Goal: Book appointment/travel/reservation

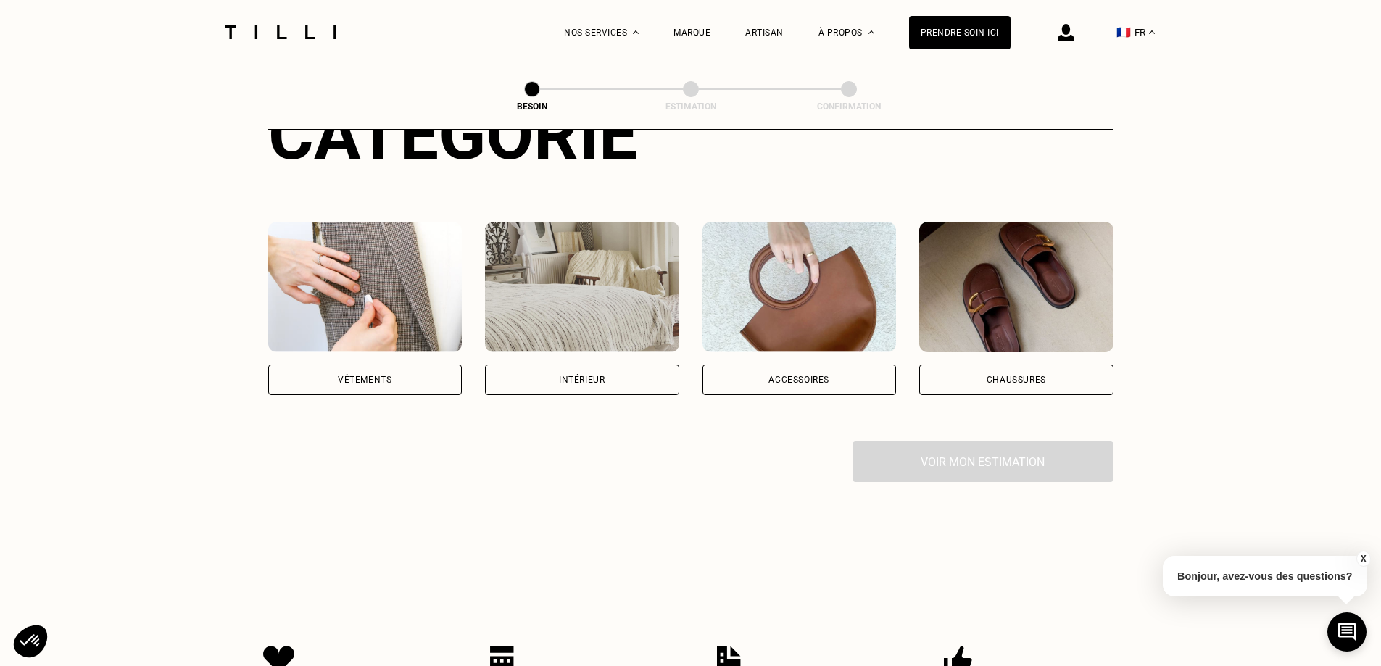
scroll to position [217, 0]
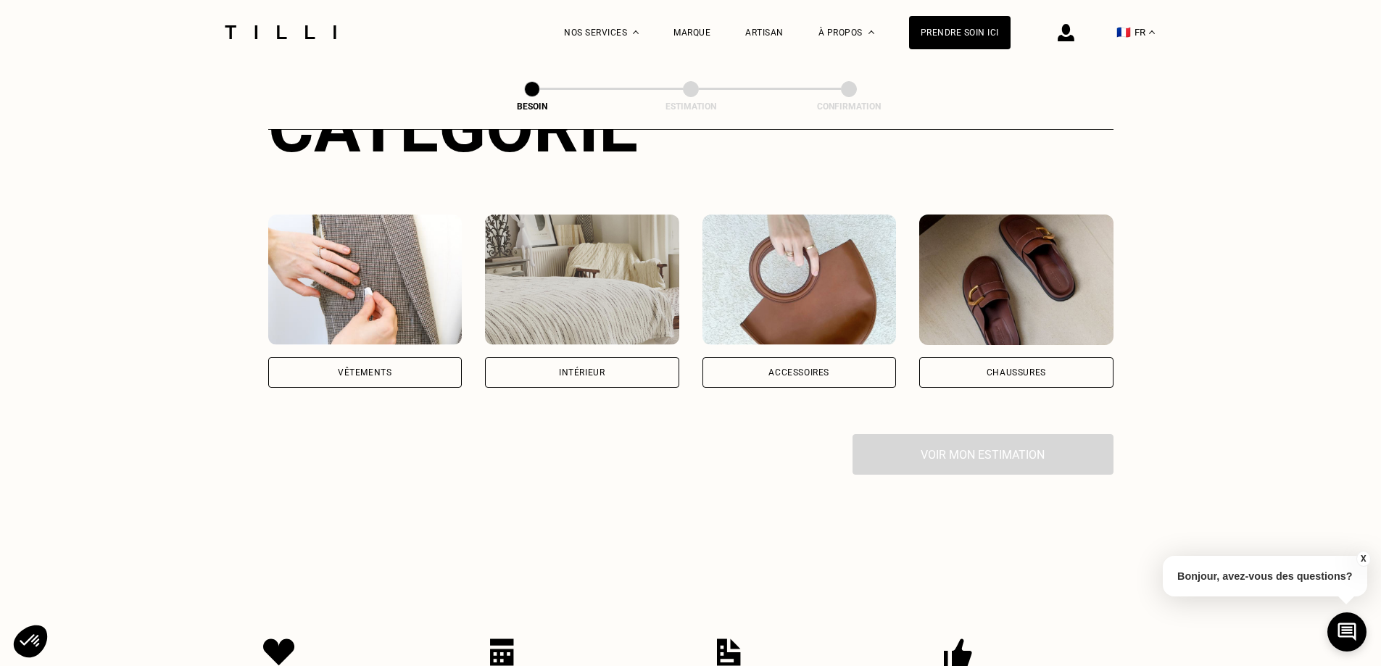
click at [418, 357] on div "Vêtements" at bounding box center [365, 372] width 194 height 30
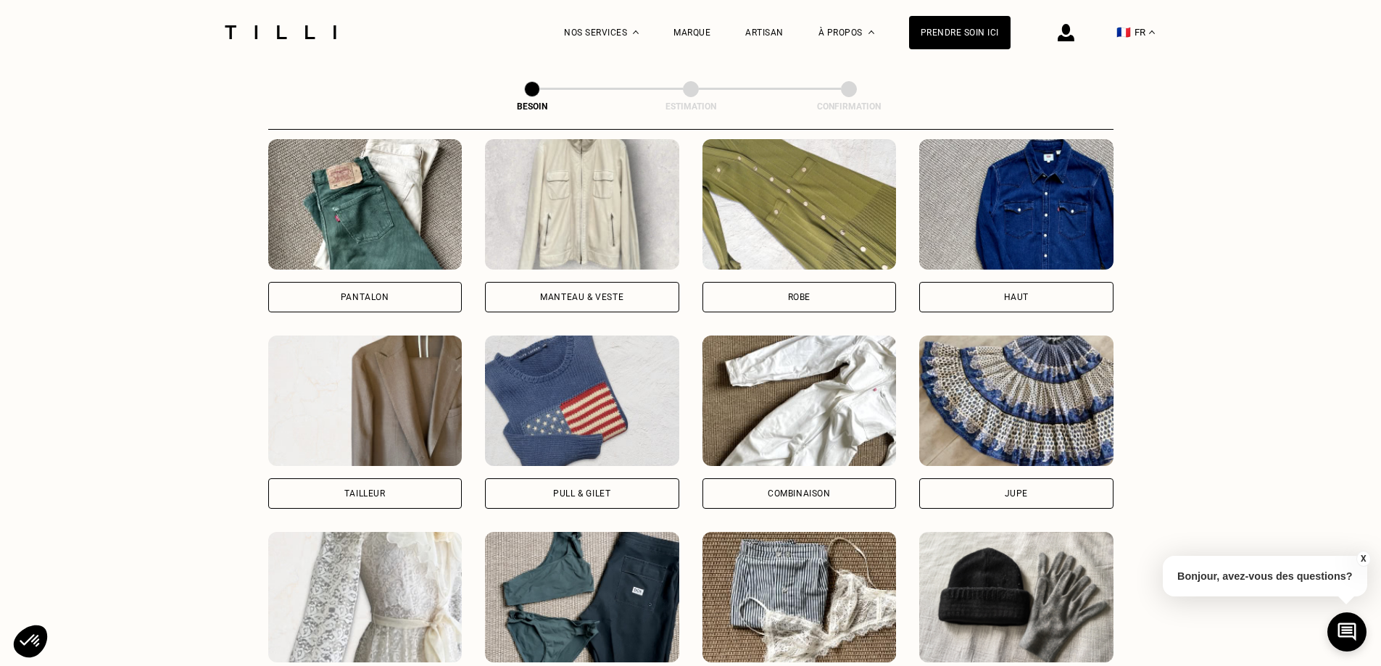
scroll to position [832, 0]
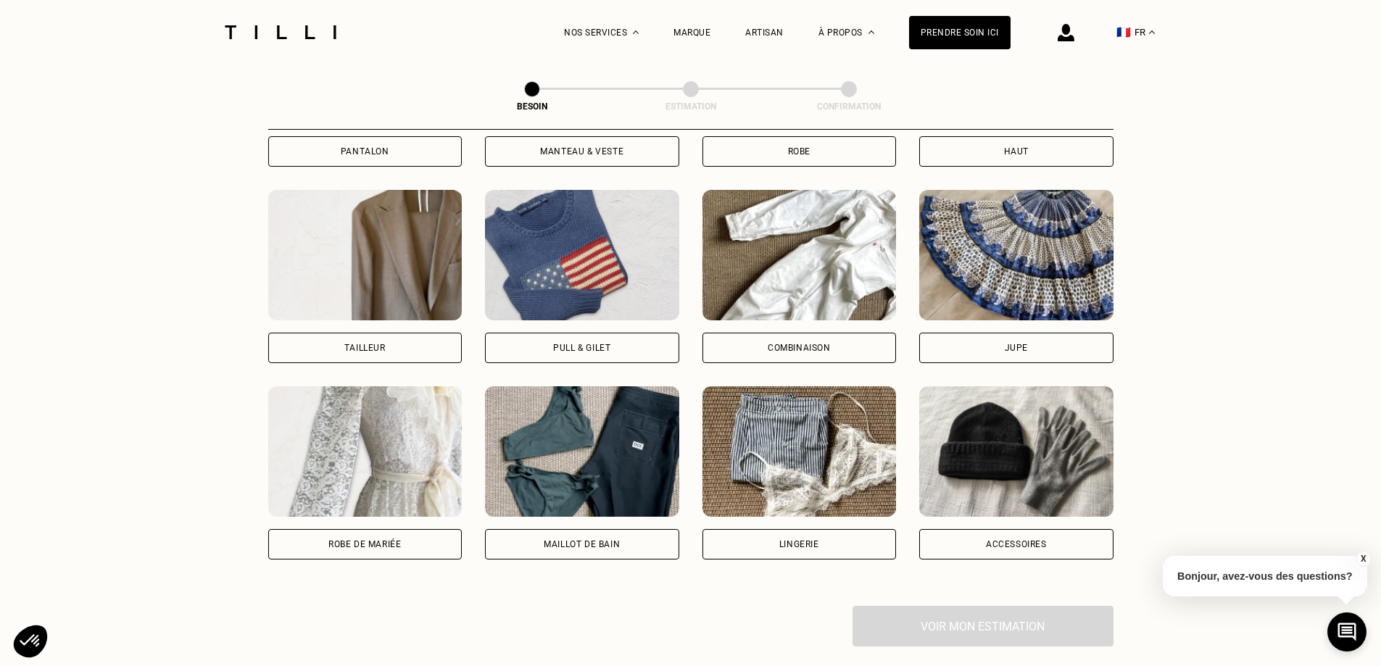
click at [380, 270] on img at bounding box center [365, 255] width 194 height 130
select select "FR"
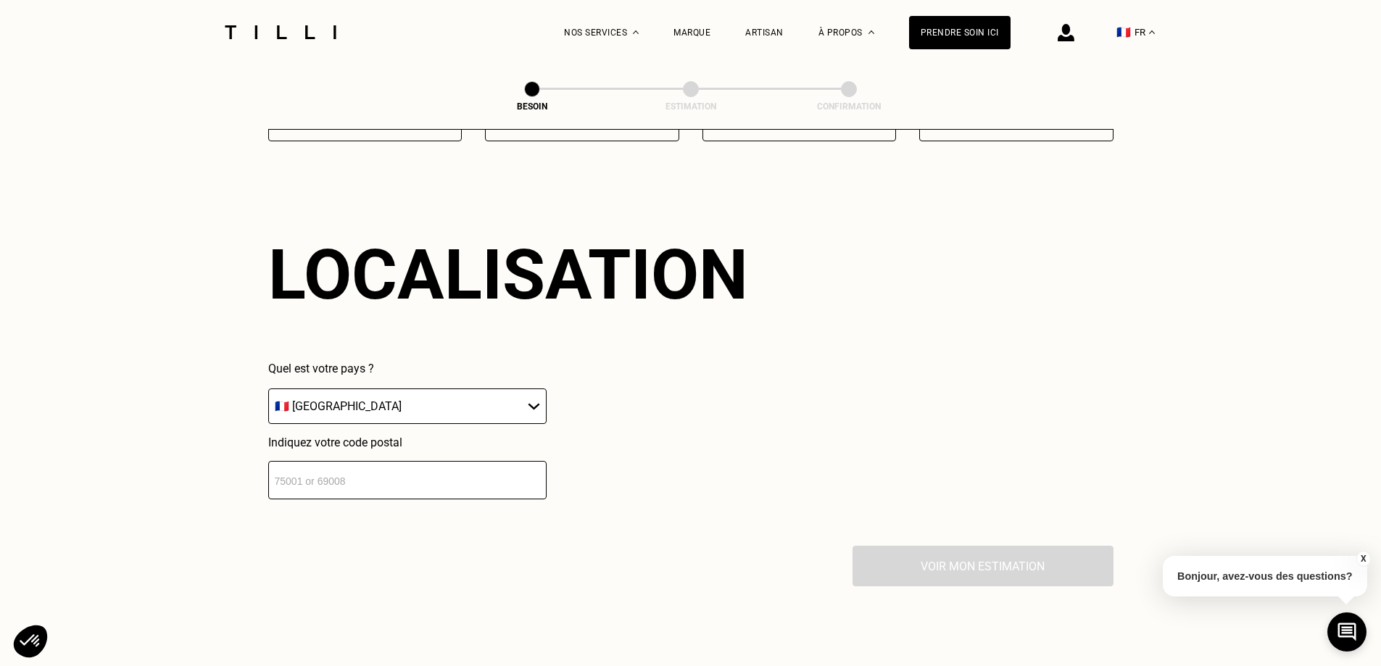
scroll to position [1263, 0]
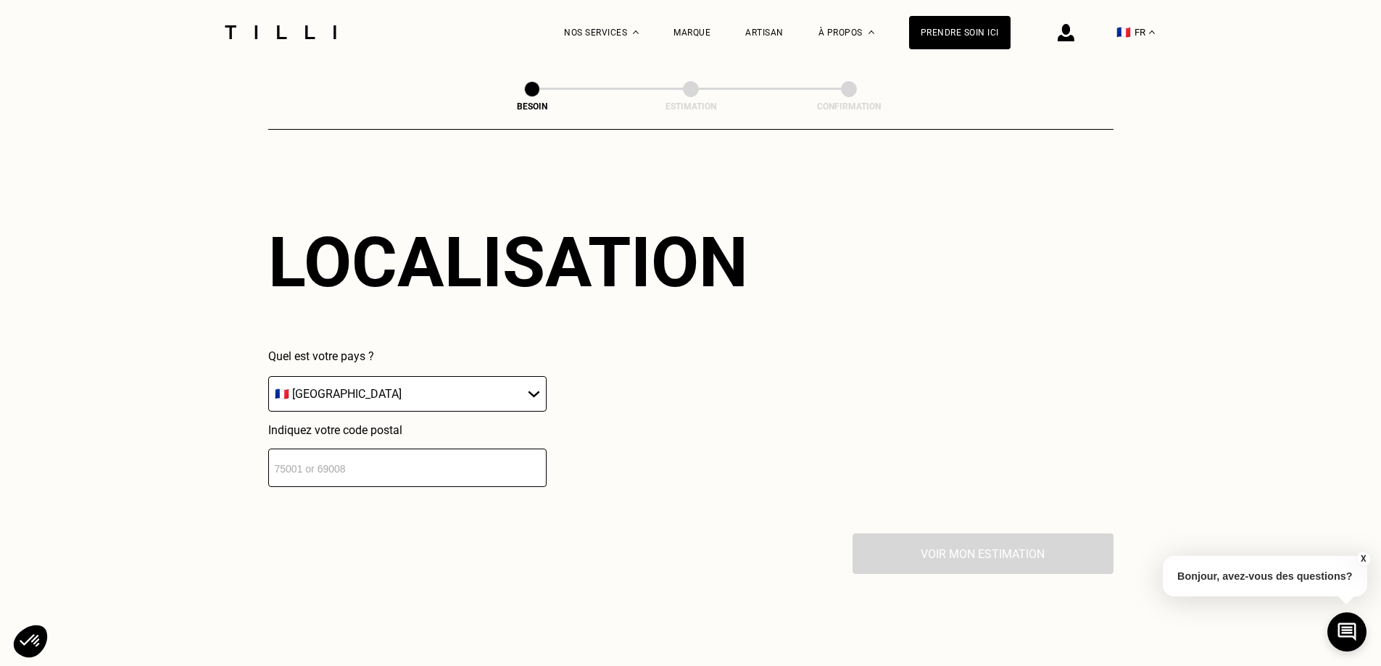
click at [466, 386] on select "🇩🇪 [GEOGRAPHIC_DATA] 🇦🇹 [GEOGRAPHIC_DATA] 🇧🇪 [GEOGRAPHIC_DATA] 🇧🇬 Bulgarie 🇨🇾 C…" at bounding box center [407, 394] width 278 height 36
click at [465, 386] on select "🇩🇪 [GEOGRAPHIC_DATA] 🇦🇹 [GEOGRAPHIC_DATA] 🇧🇪 [GEOGRAPHIC_DATA] 🇧🇬 Bulgarie 🇨🇾 C…" at bounding box center [407, 394] width 278 height 36
click at [450, 449] on input "number" at bounding box center [407, 468] width 278 height 38
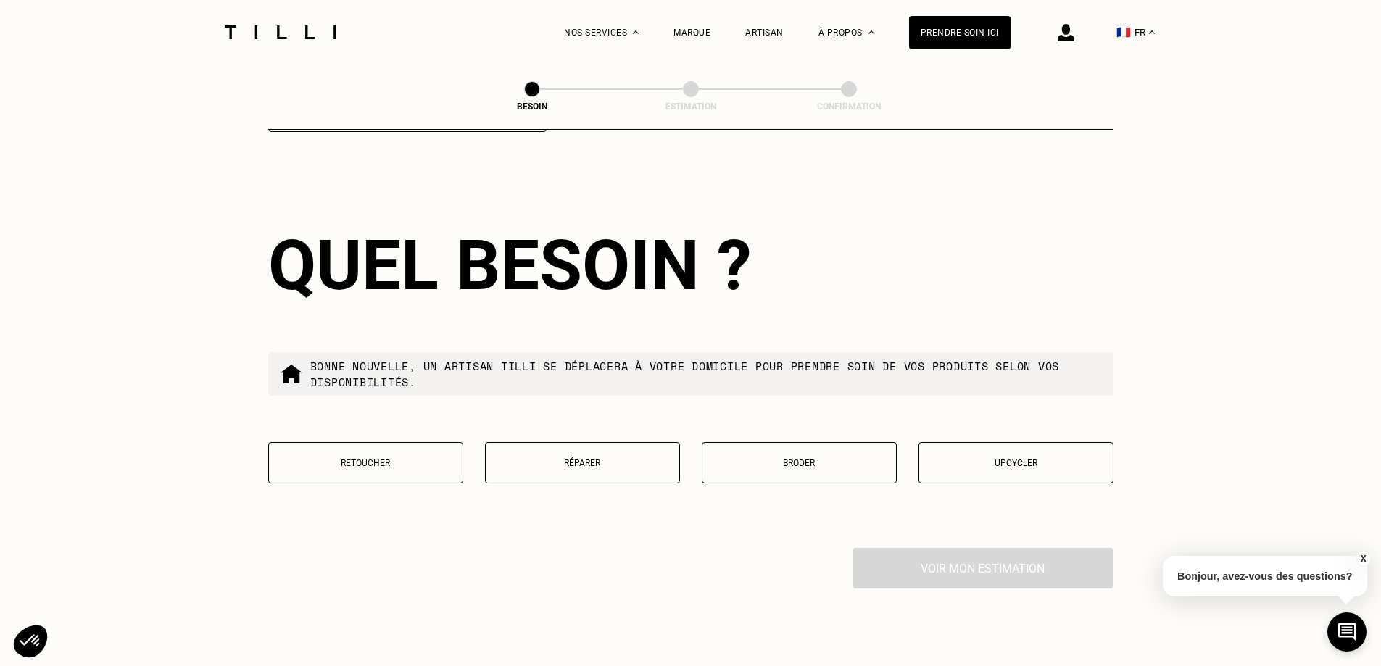
scroll to position [1623, 0]
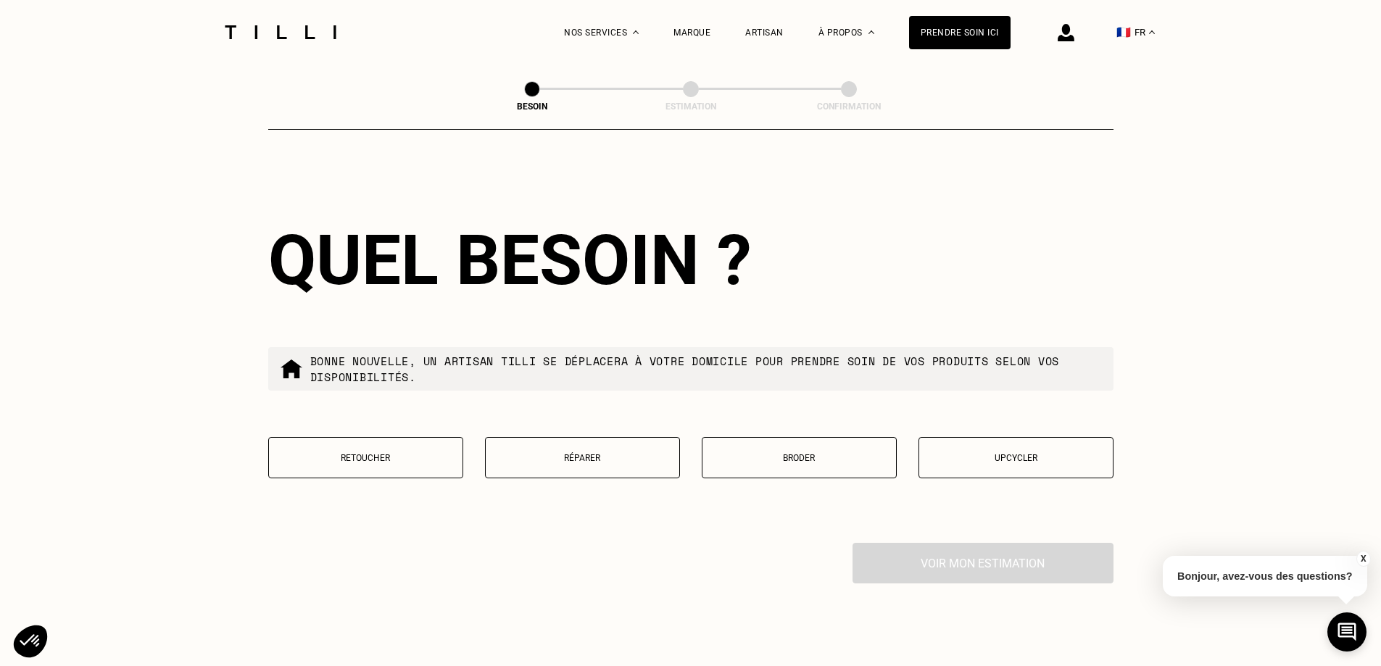
type input "75010"
click at [275, 437] on button "Retoucher" at bounding box center [365, 457] width 195 height 41
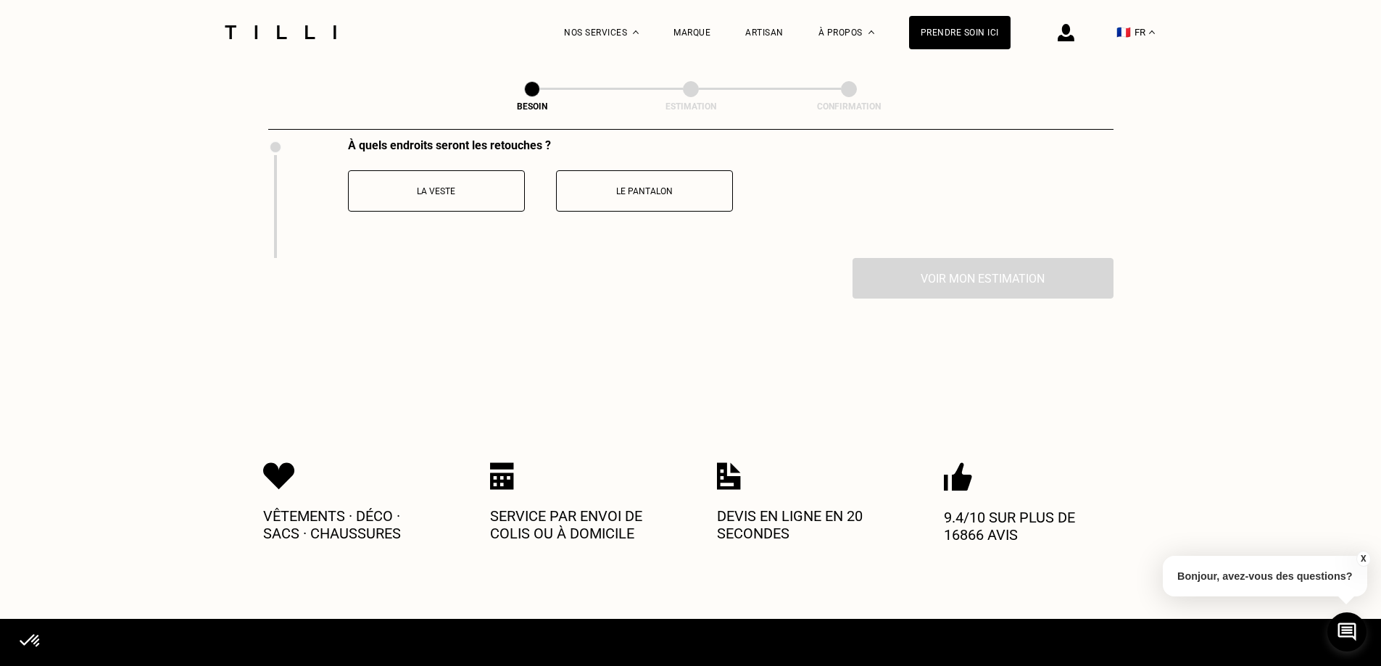
scroll to position [1991, 0]
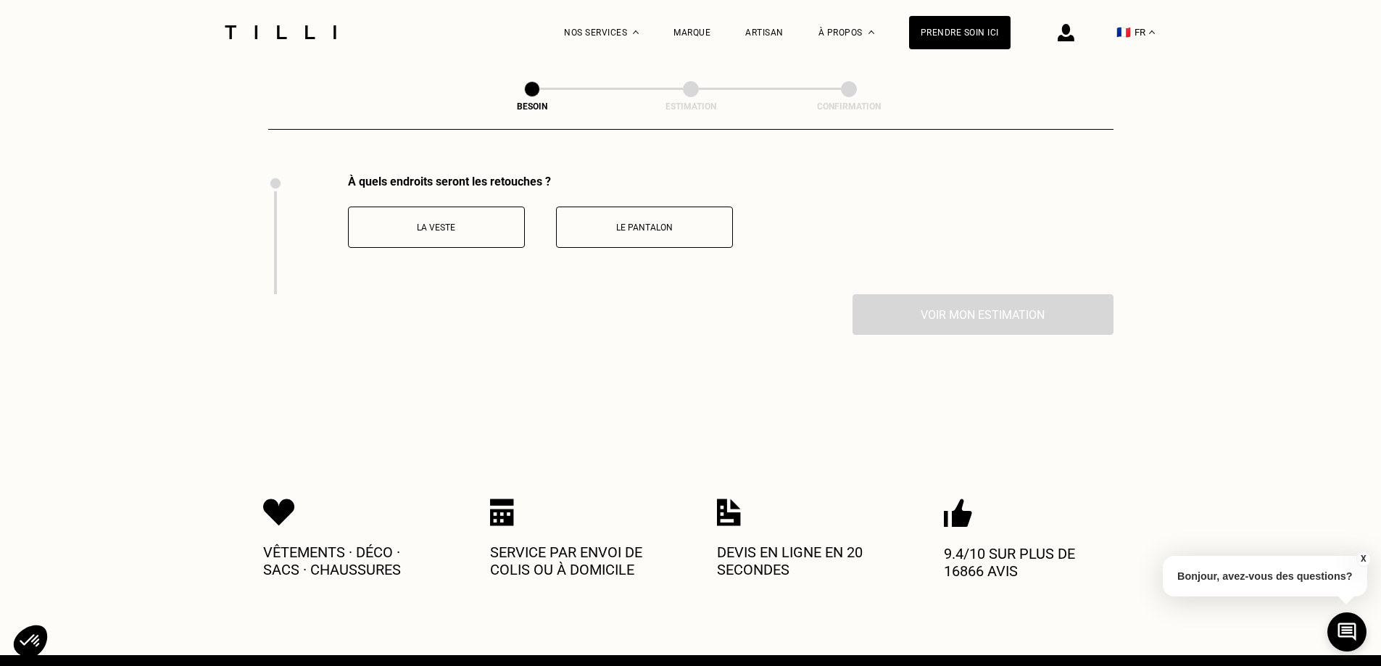
click at [661, 223] on p "Le pantalon" at bounding box center [644, 228] width 161 height 10
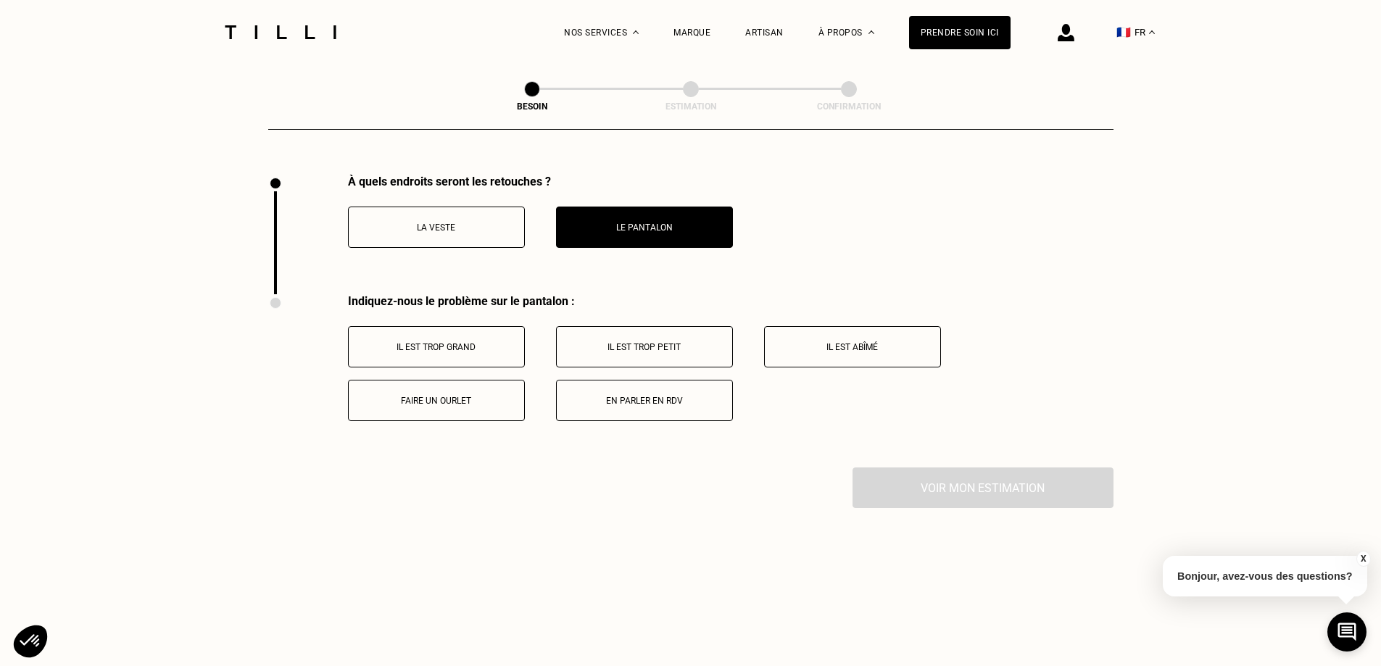
scroll to position [2114, 0]
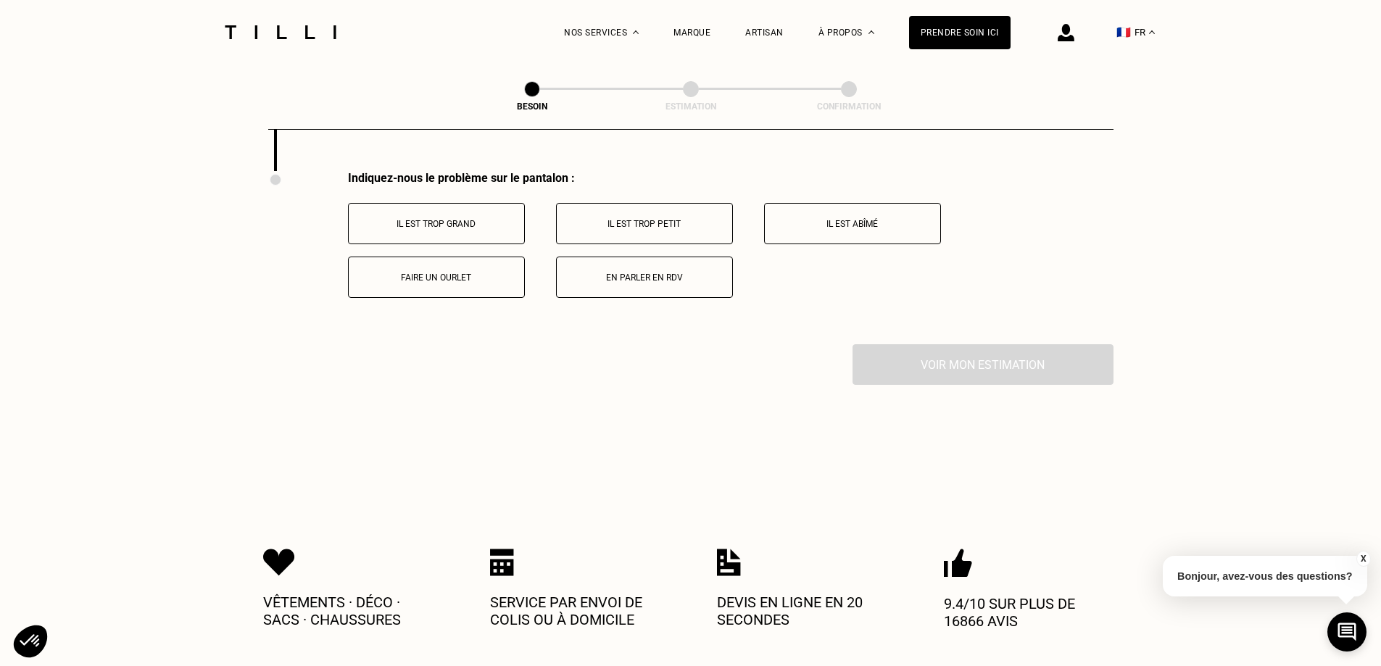
drag, startPoint x: 675, startPoint y: 217, endPoint x: 643, endPoint y: 223, distance: 32.4
click at [674, 219] on p "Il est trop petit" at bounding box center [644, 224] width 161 height 10
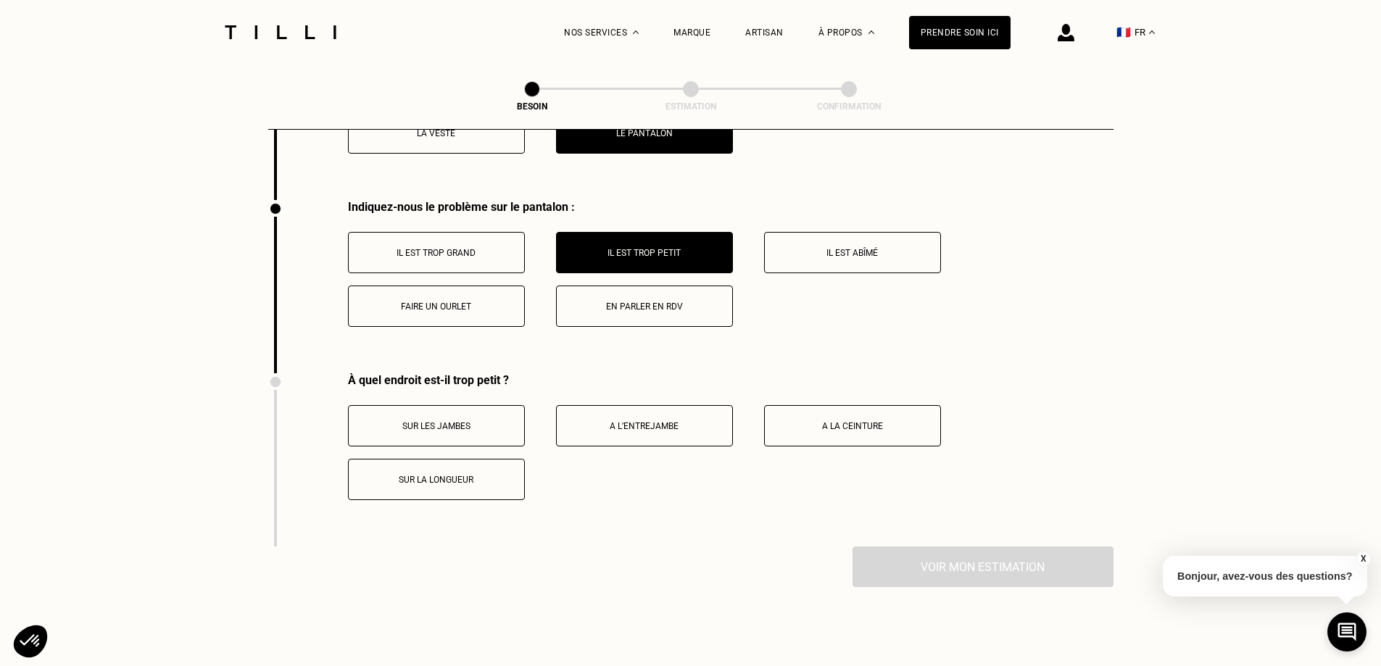
scroll to position [2070, 0]
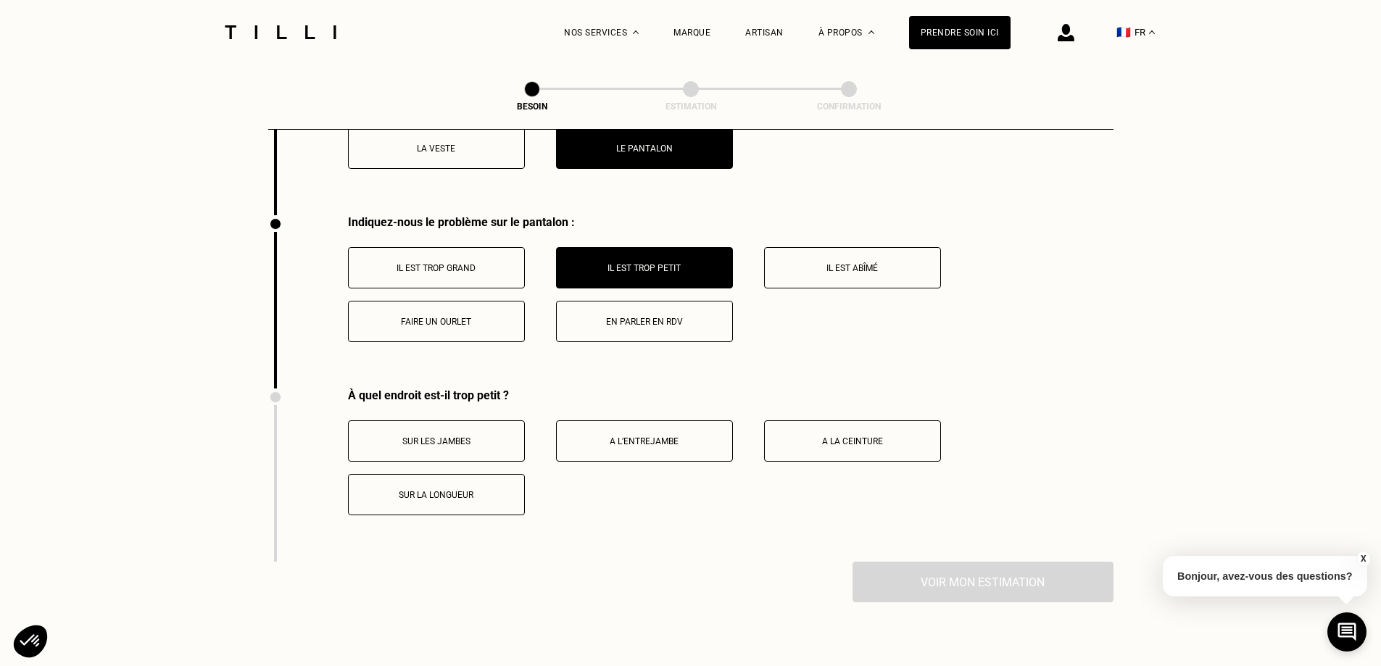
click at [491, 302] on button "Faire un ourlet" at bounding box center [436, 321] width 177 height 41
click at [447, 436] on p "Sur les jambes" at bounding box center [436, 441] width 161 height 10
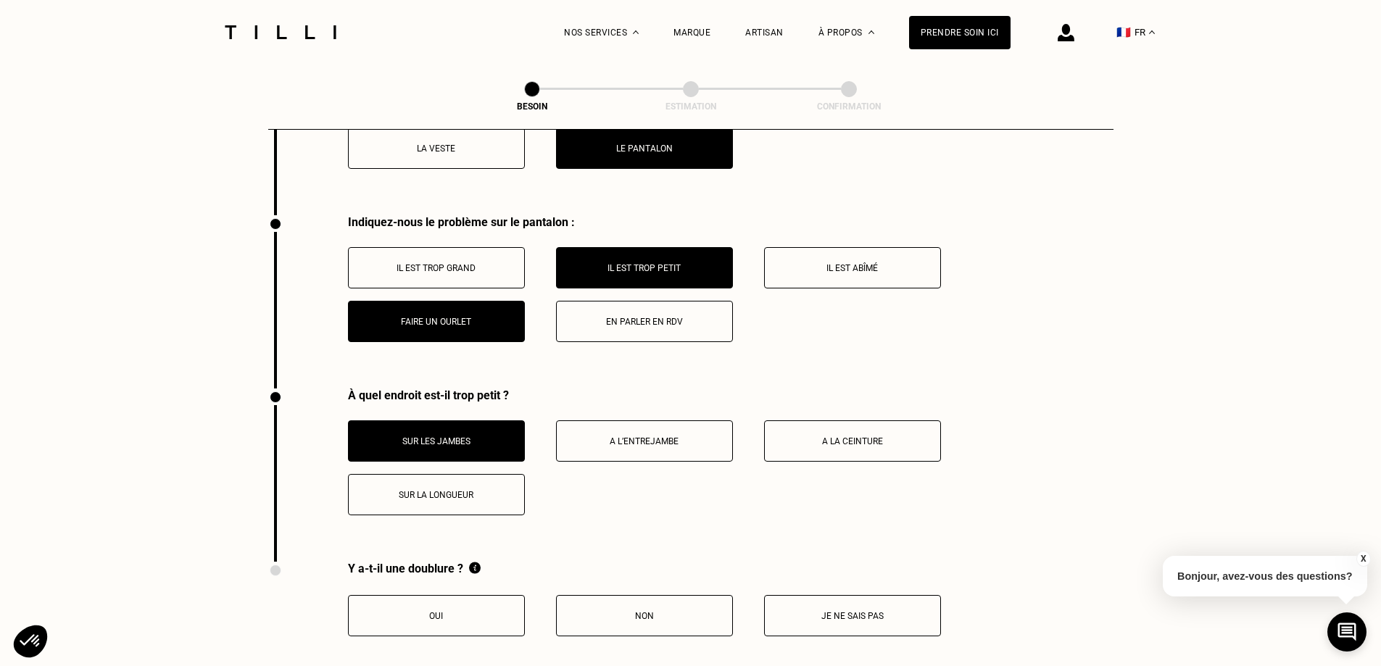
click at [832, 436] on p "A la ceinture" at bounding box center [852, 441] width 161 height 10
drag, startPoint x: 469, startPoint y: 481, endPoint x: 467, endPoint y: 455, distance: 25.5
click at [468, 490] on p "Sur la longueur" at bounding box center [436, 495] width 161 height 10
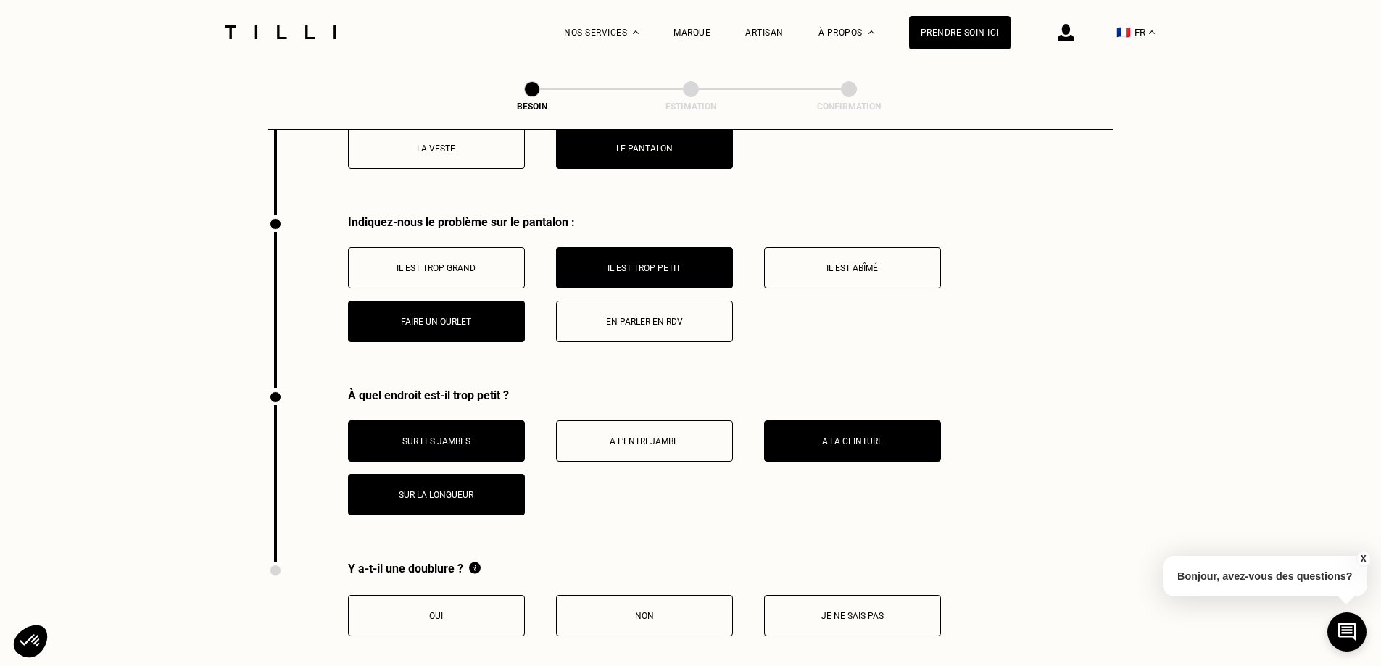
click at [469, 436] on p "Sur les jambes" at bounding box center [436, 441] width 161 height 10
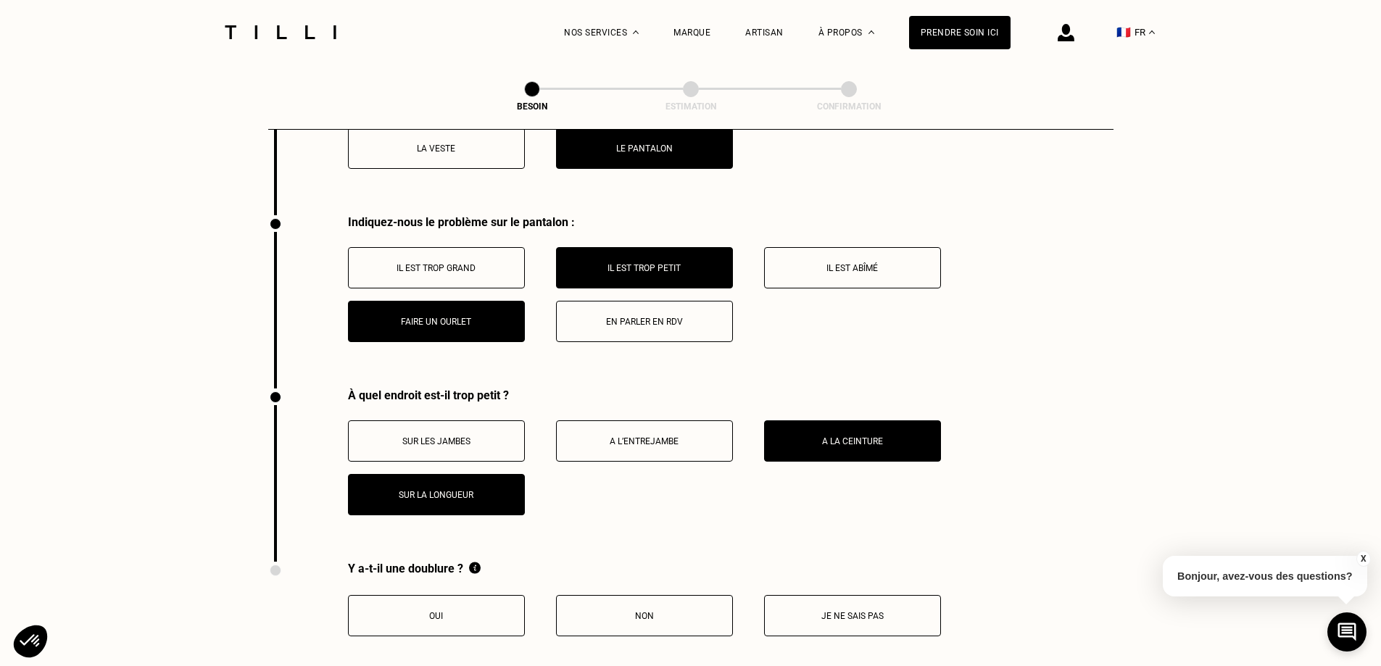
click at [438, 263] on p "Il est trop grand" at bounding box center [436, 268] width 161 height 10
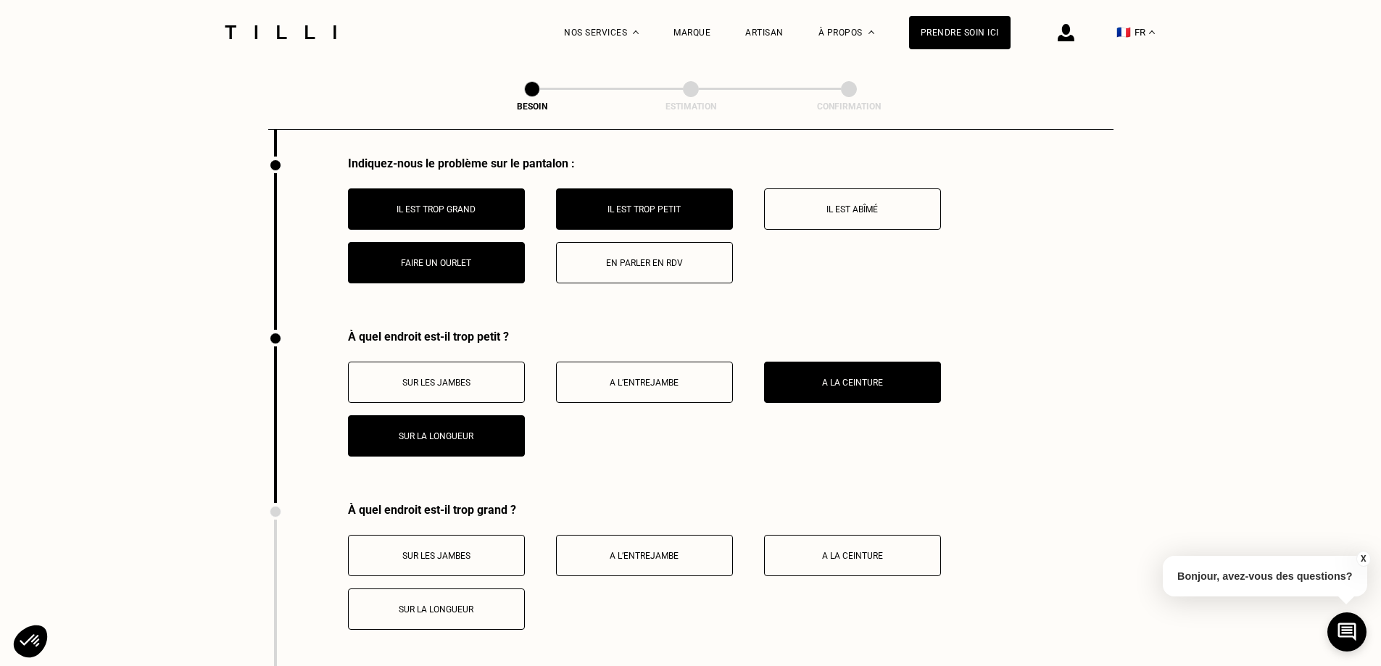
scroll to position [2098, 0]
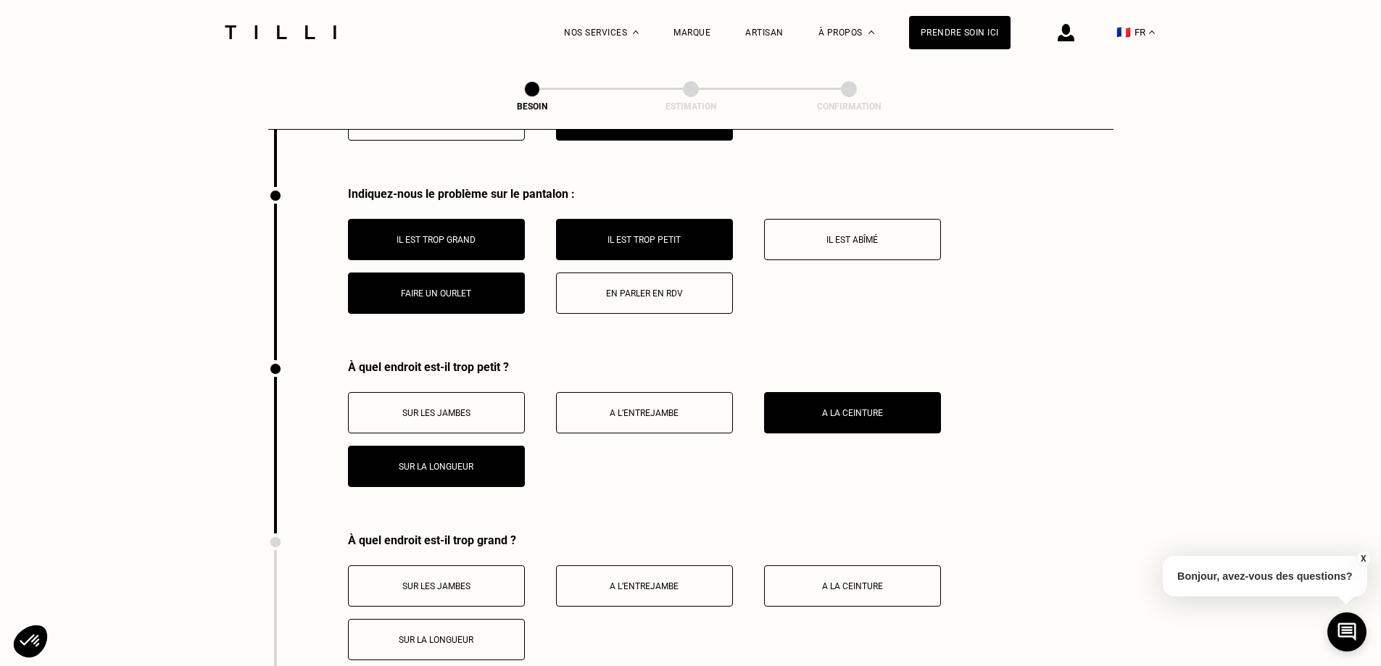
click at [468, 462] on p "Sur la longueur" at bounding box center [436, 467] width 161 height 10
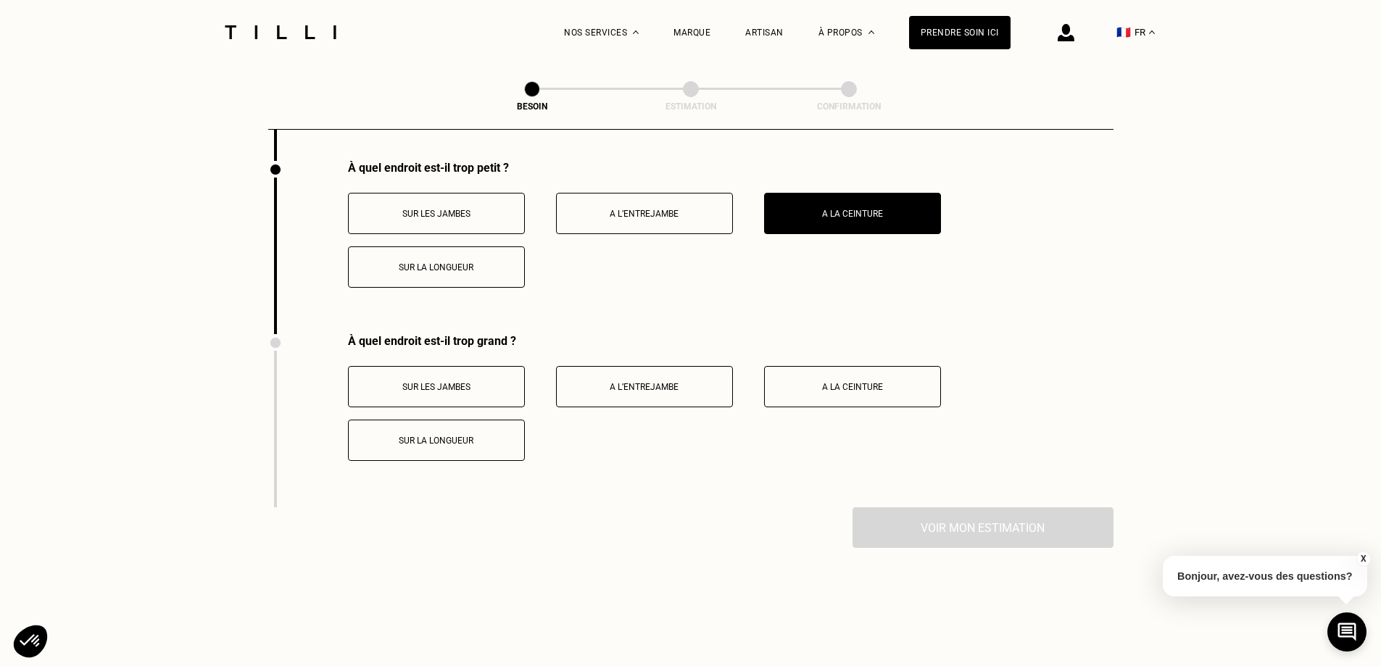
scroll to position [2316, 0]
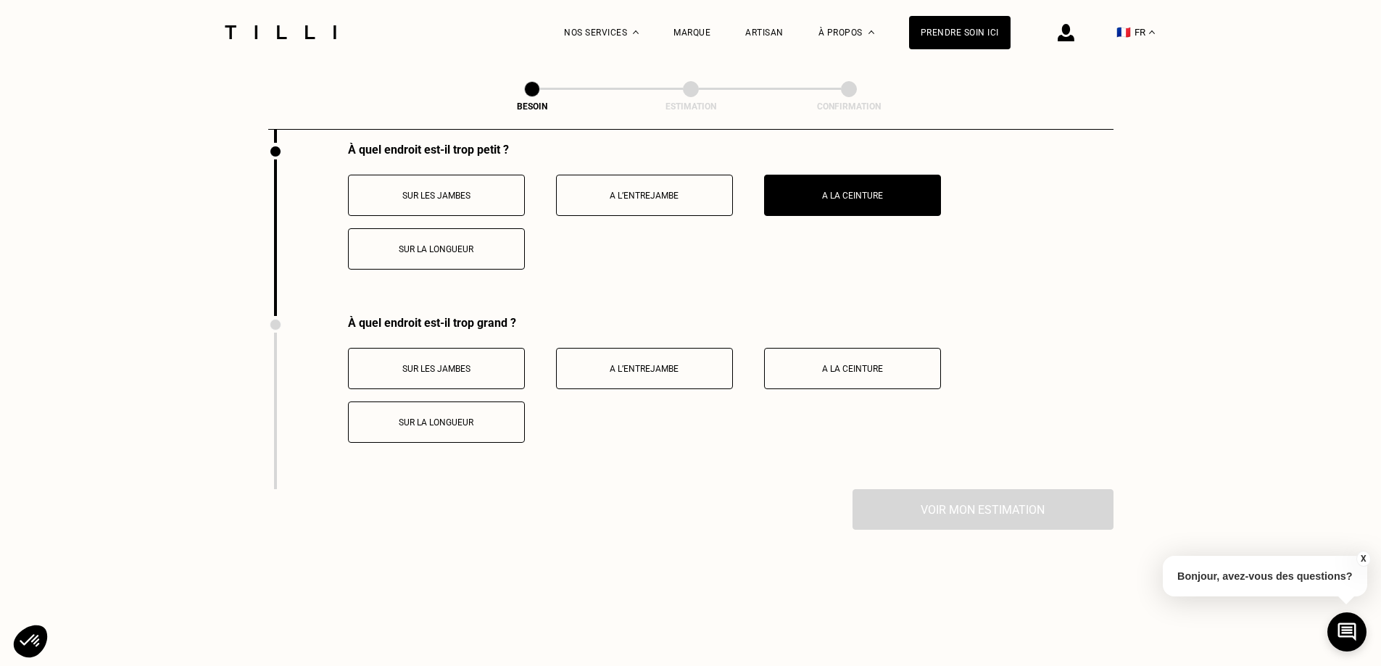
click at [444, 418] on p "Sur la longueur" at bounding box center [436, 423] width 161 height 10
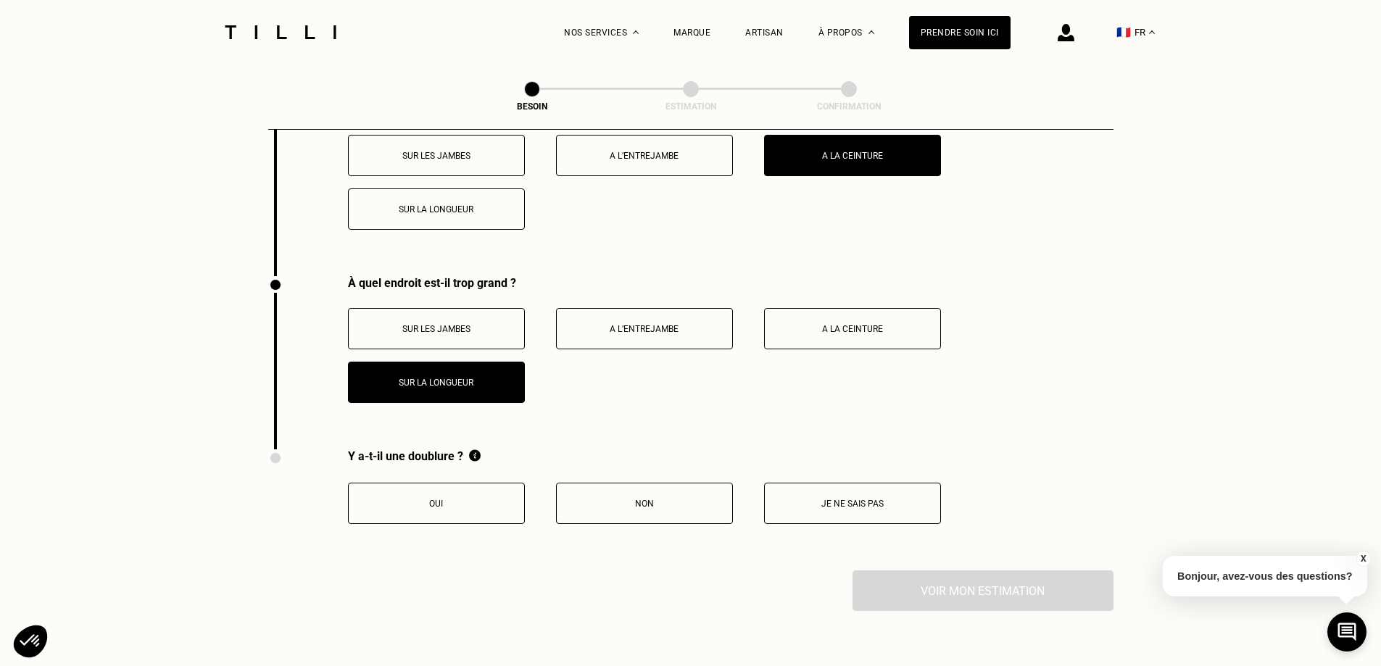
scroll to position [2388, 0]
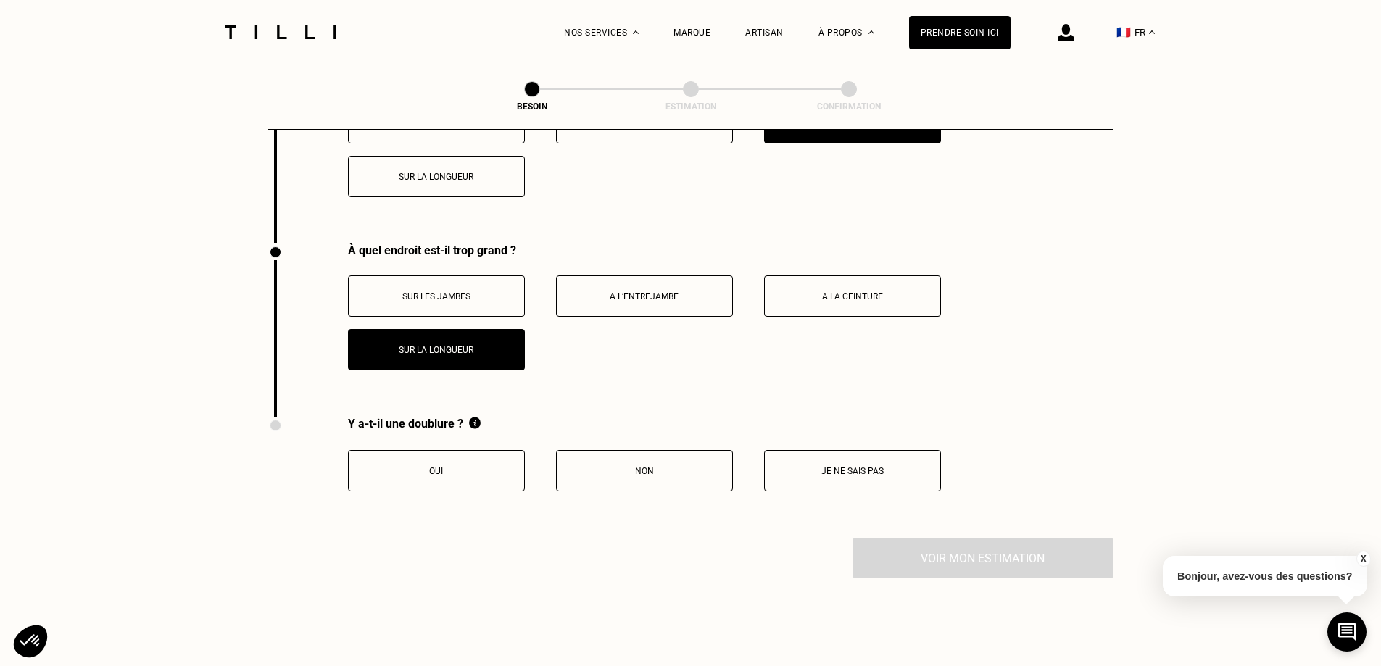
click at [618, 450] on button "Non" at bounding box center [644, 470] width 177 height 41
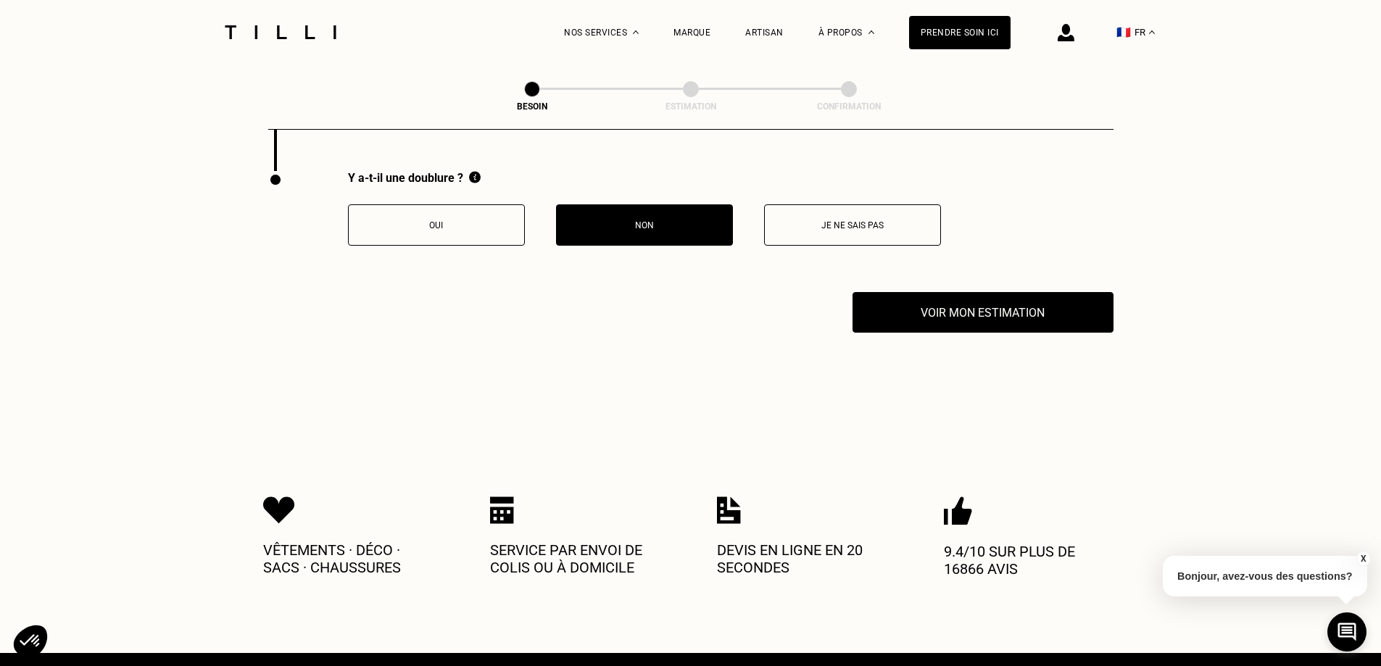
scroll to position [2678, 0]
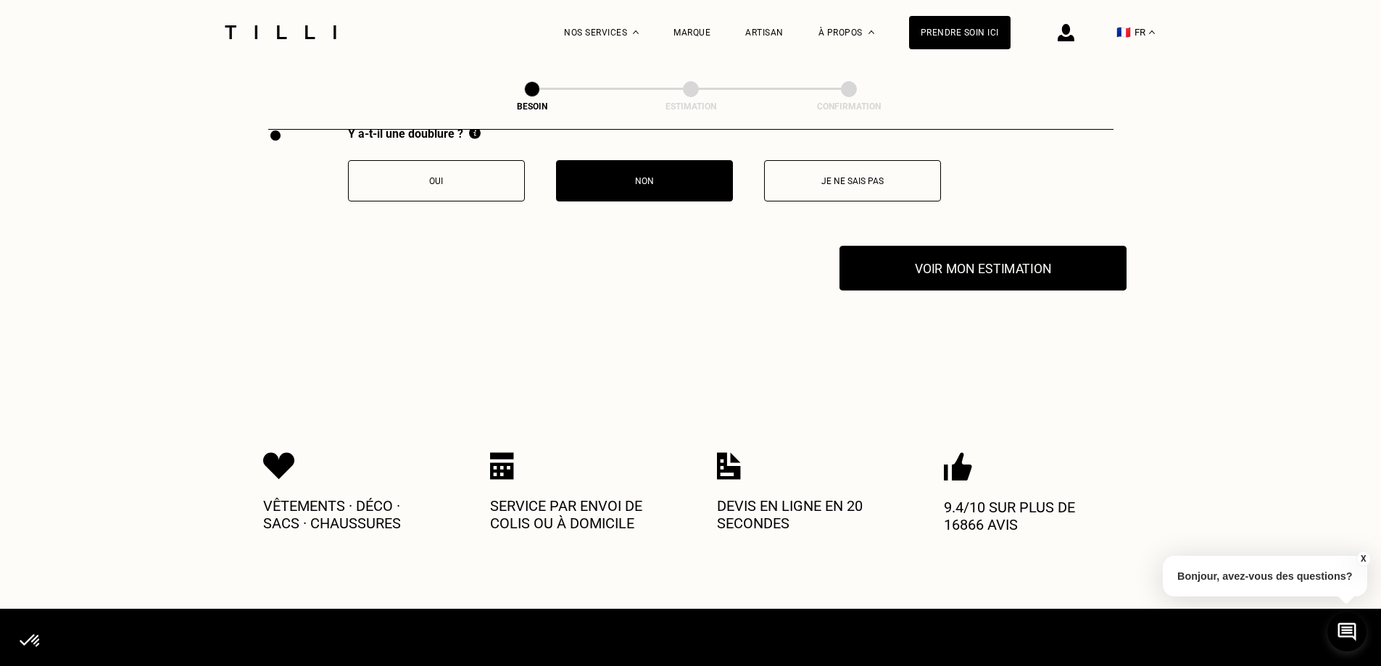
click at [1015, 249] on button "Voir mon estimation" at bounding box center [982, 268] width 287 height 45
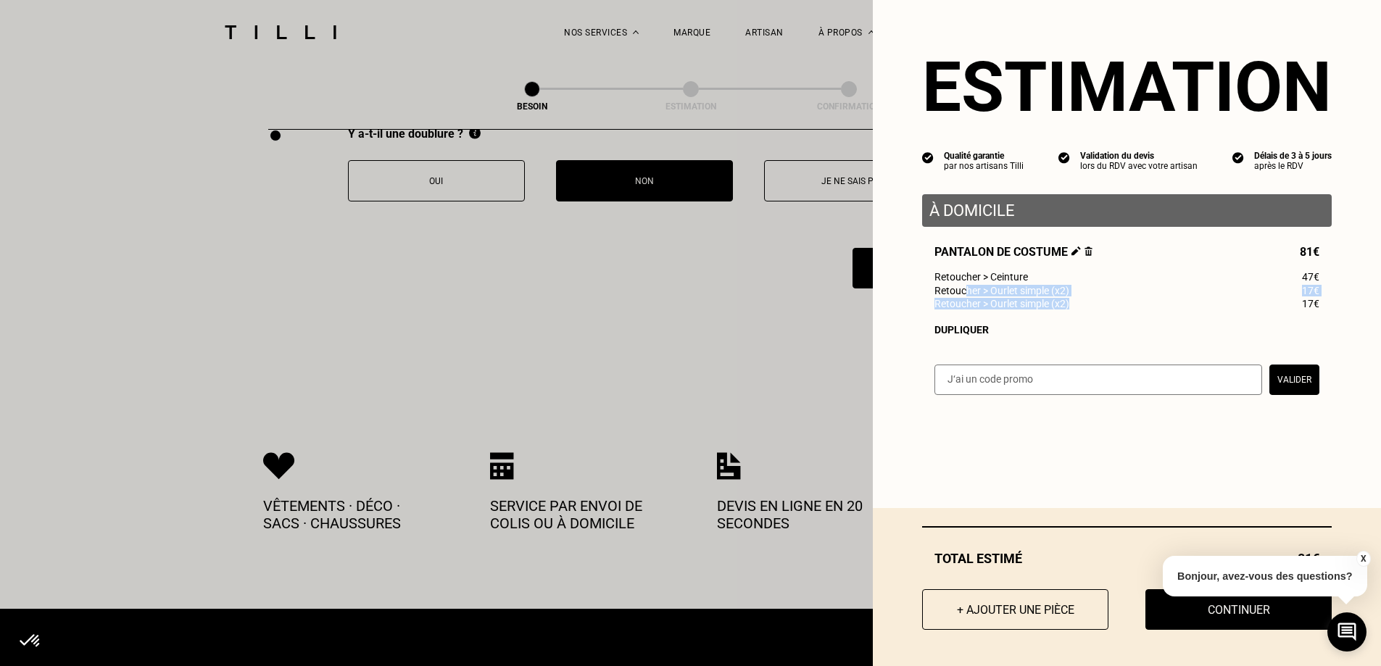
drag, startPoint x: 979, startPoint y: 293, endPoint x: 1155, endPoint y: 307, distance: 176.7
click at [1155, 307] on div "Pantalon de costume 81€ Retoucher > Ceinture 47€ Retoucher > Ourlet simple (x2)…" at bounding box center [1127, 290] width 410 height 91
click at [1155, 307] on div "Retoucher > Ourlet simple (x2) 17€" at bounding box center [1126, 304] width 385 height 12
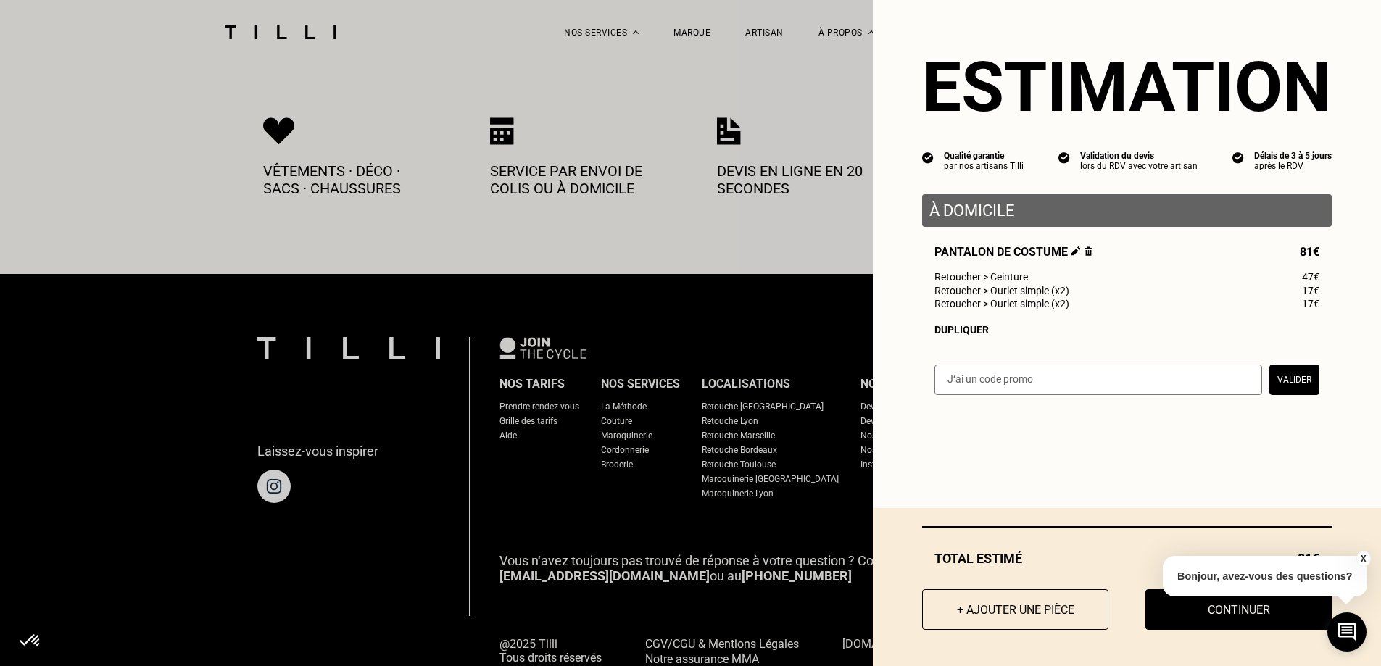
scroll to position [3041, 0]
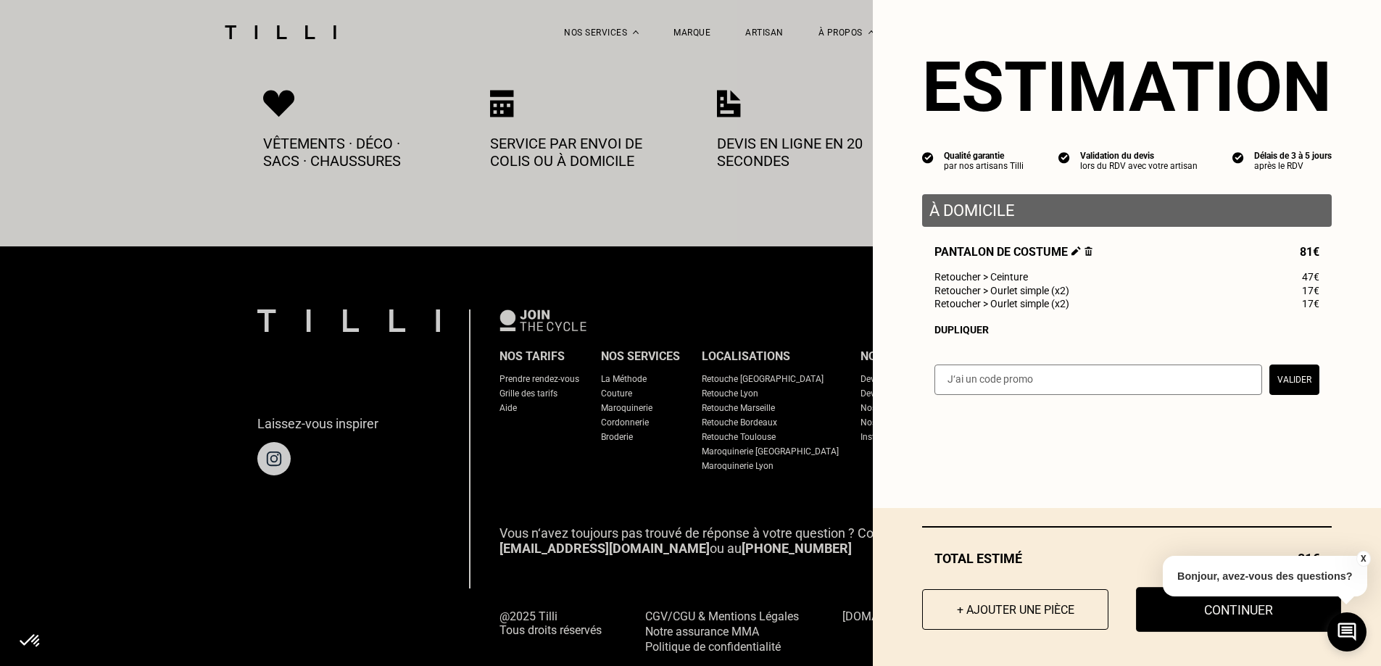
click at [1192, 616] on button "Continuer" at bounding box center [1238, 609] width 205 height 45
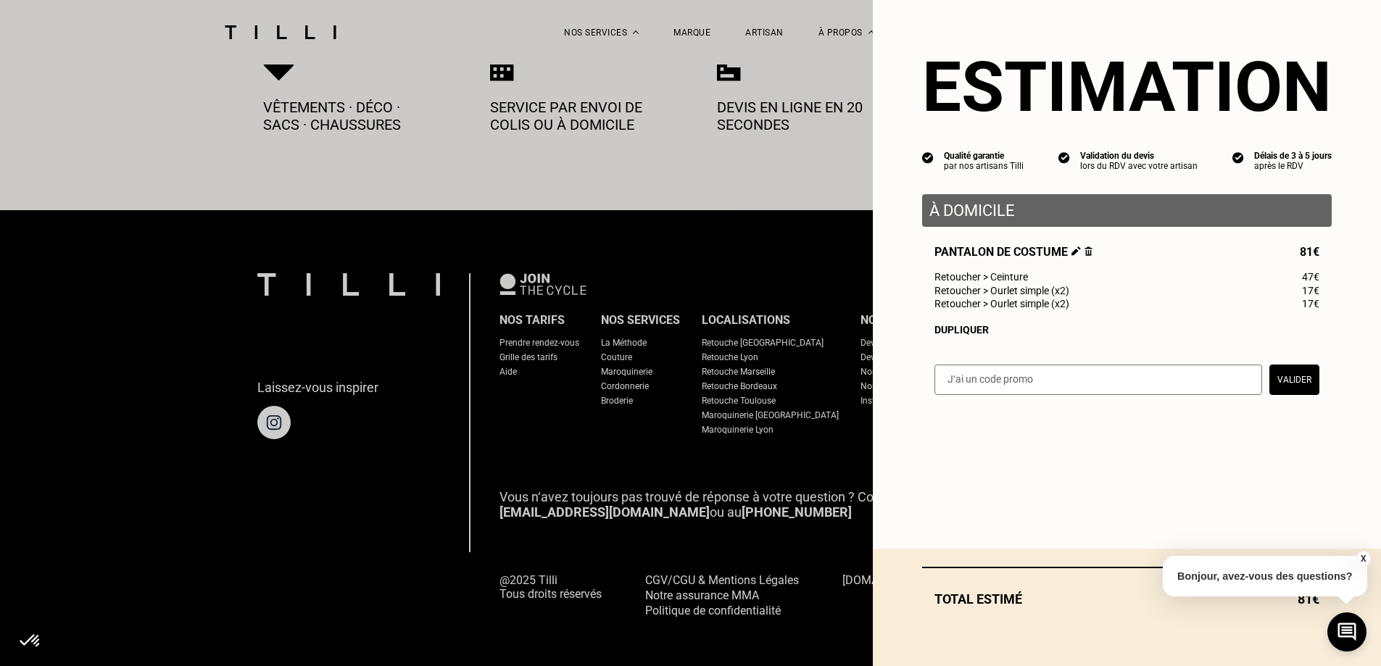
select select "FR"
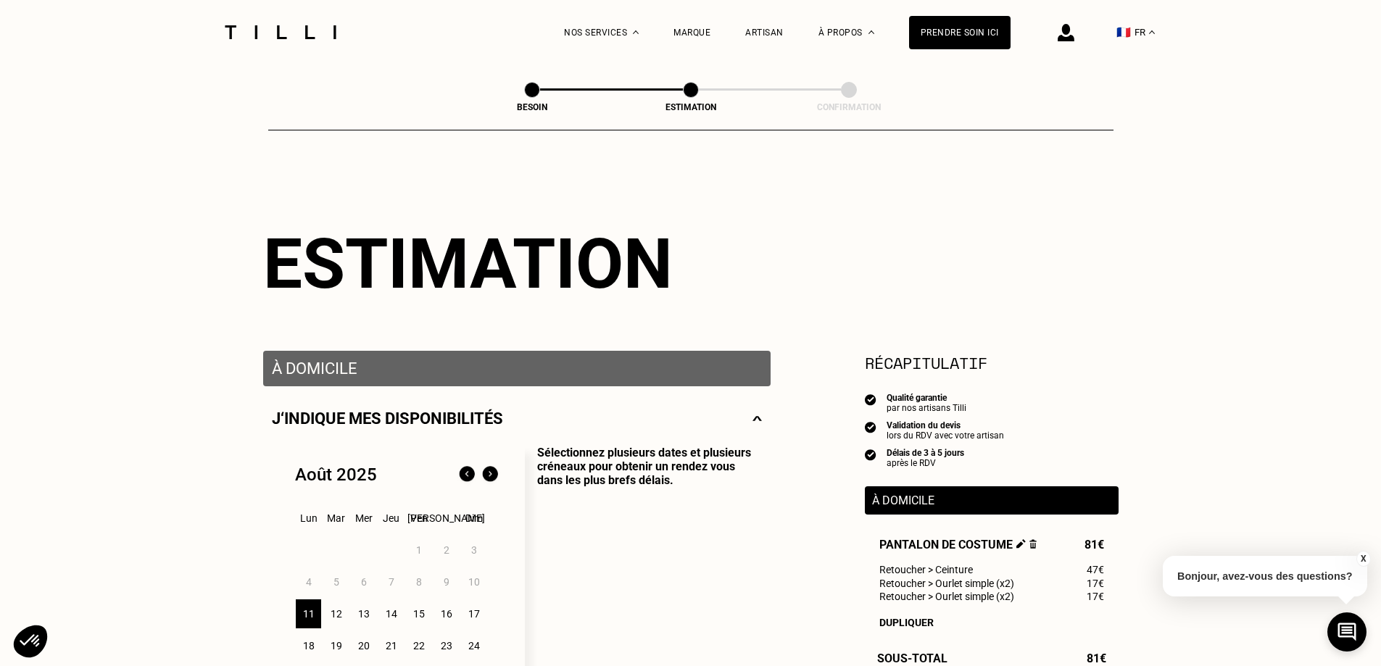
scroll to position [217, 0]
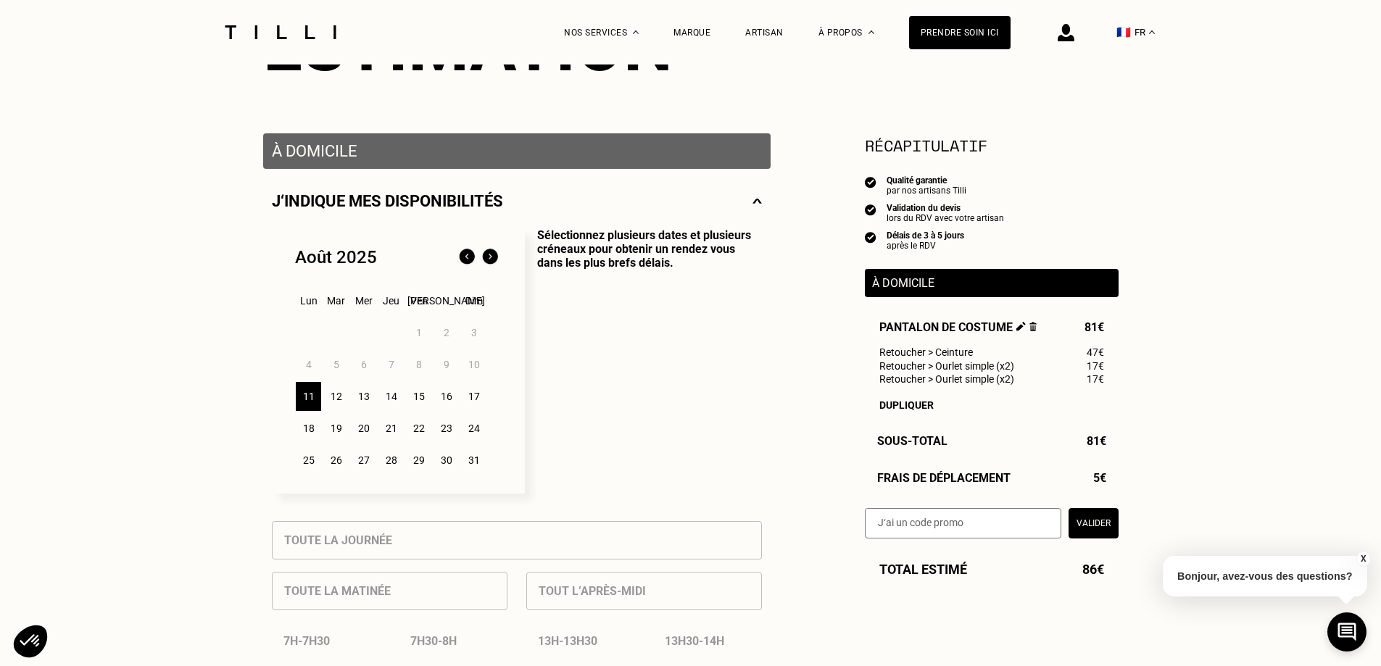
click at [365, 402] on div "13" at bounding box center [363, 396] width 25 height 29
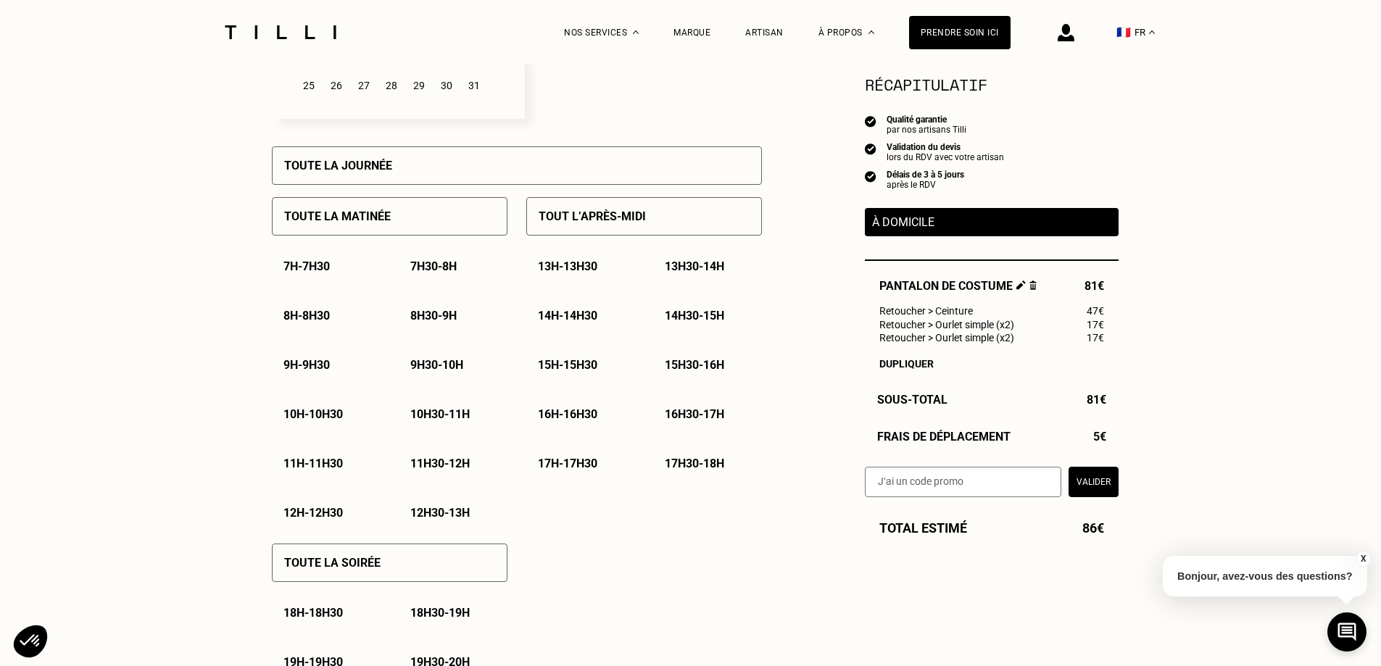
scroll to position [725, 0]
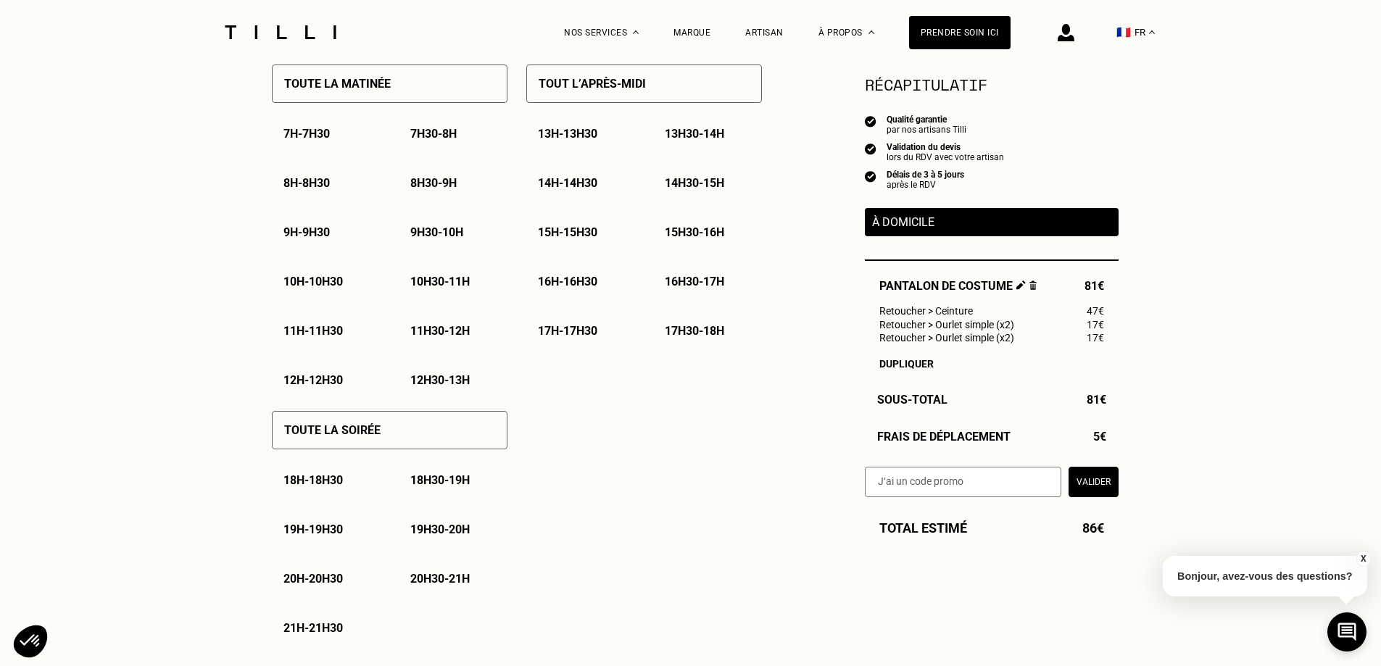
click at [365, 433] on p "Toute la soirée" at bounding box center [332, 430] width 96 height 14
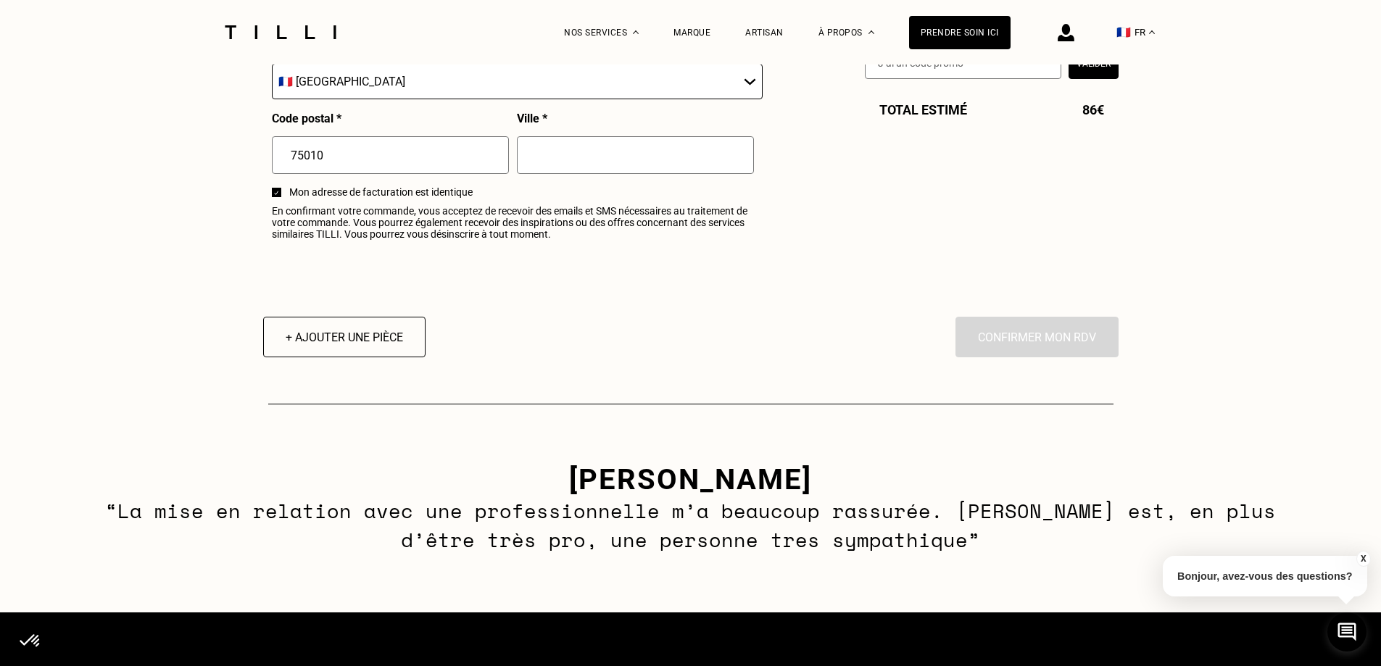
scroll to position [2030, 0]
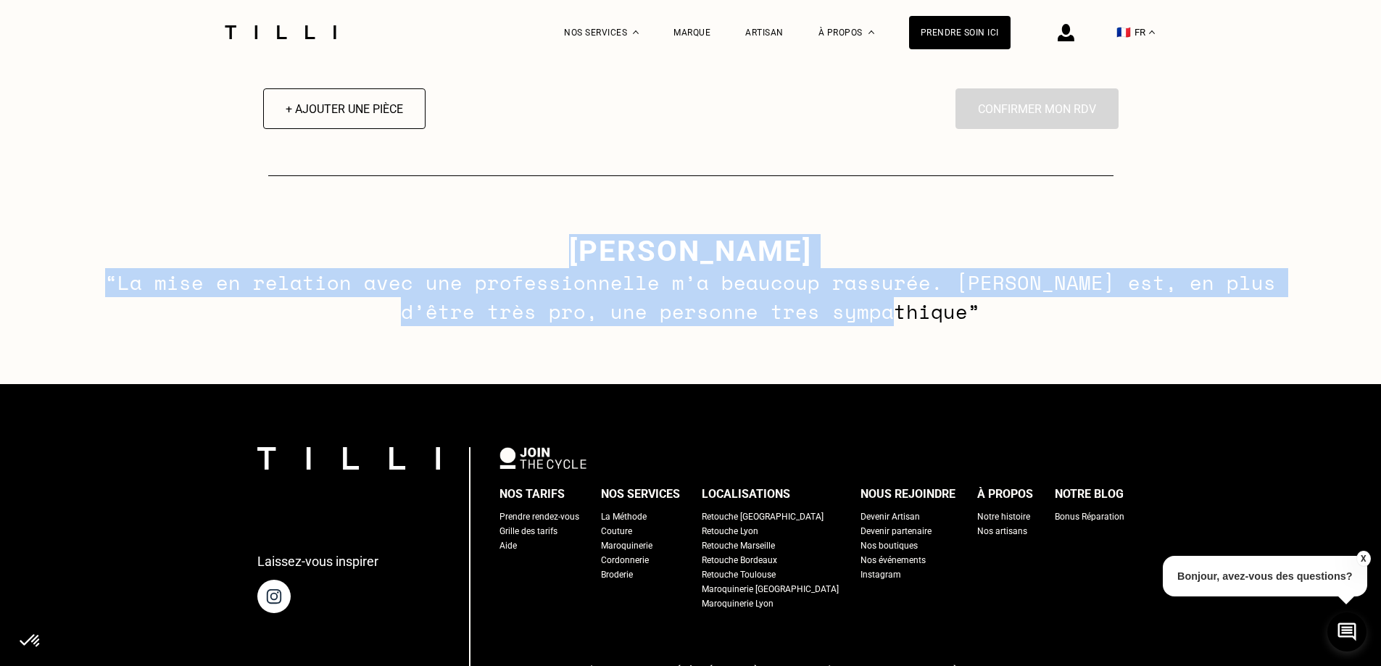
drag, startPoint x: 584, startPoint y: 286, endPoint x: 958, endPoint y: 331, distance: 376.0
click at [958, 331] on div "[PERSON_NAME] - tilliste Mélina “La mise en relation avec une professionnelle m…" at bounding box center [690, 280] width 1381 height 208
click at [958, 326] on p "“La mise en relation avec une professionnelle m’a beaucoup rassurée. [PERSON_NA…" at bounding box center [691, 297] width 1184 height 58
